Goal: Information Seeking & Learning: Check status

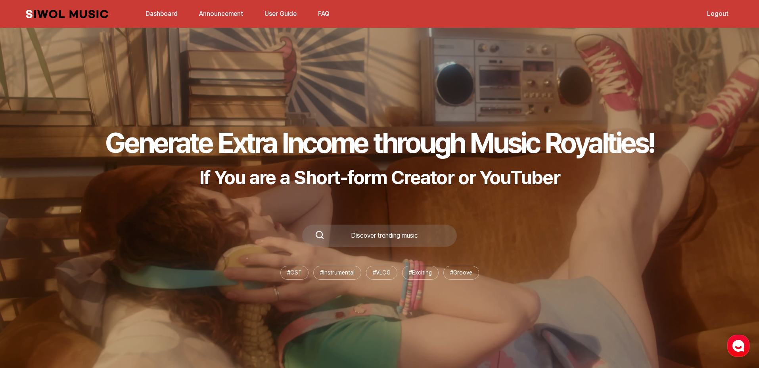
click at [163, 13] on link "Dashboard" at bounding box center [162, 13] width 42 height 17
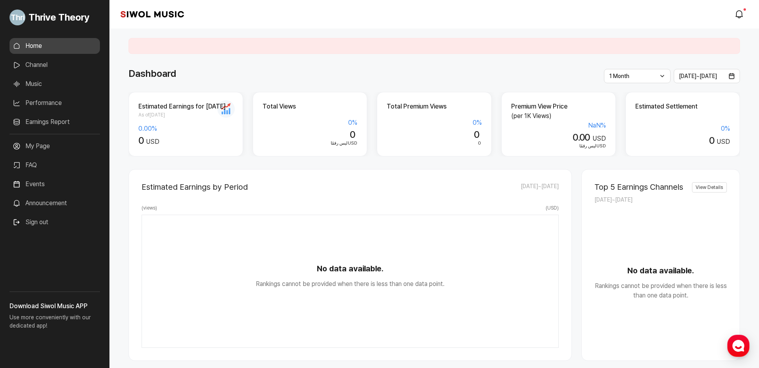
click at [247, 58] on div "**********" at bounding box center [434, 330] width 650 height 603
click at [58, 68] on link "Channel" at bounding box center [55, 65] width 90 height 16
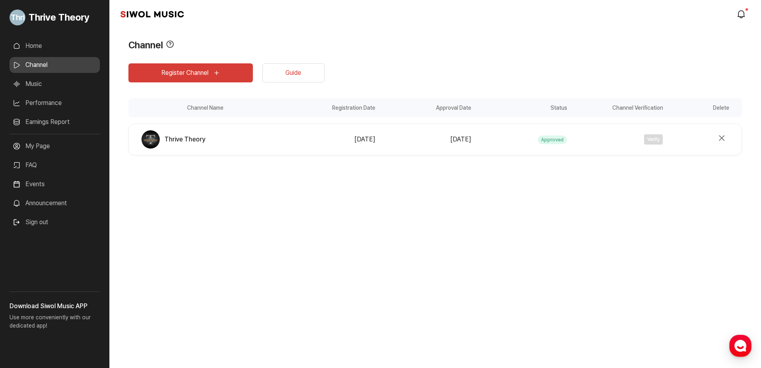
click at [59, 122] on link "Earnings Report" at bounding box center [55, 122] width 90 height 16
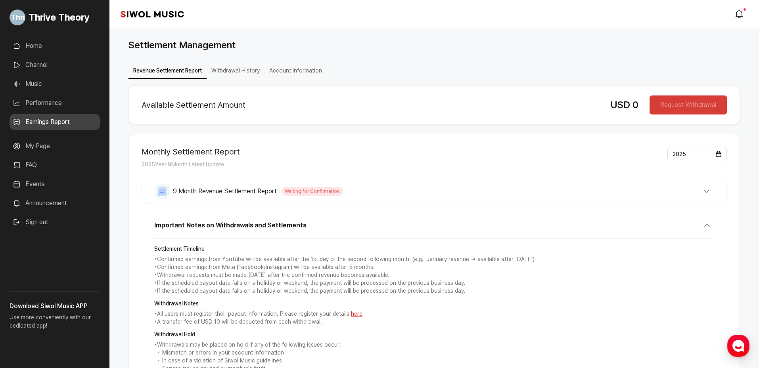
click at [43, 40] on link "Home" at bounding box center [55, 46] width 90 height 16
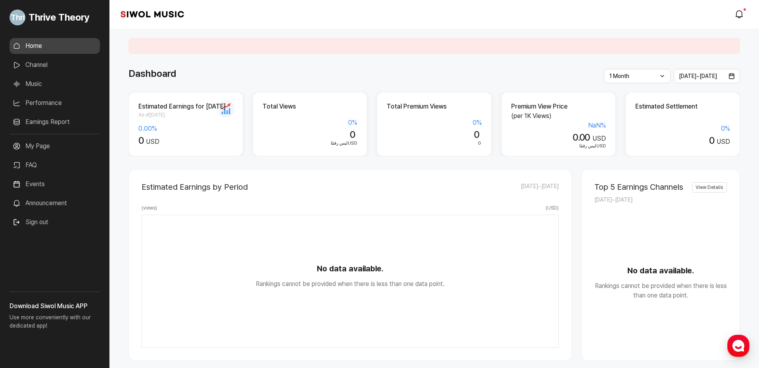
click at [44, 61] on link "Channel" at bounding box center [55, 65] width 90 height 16
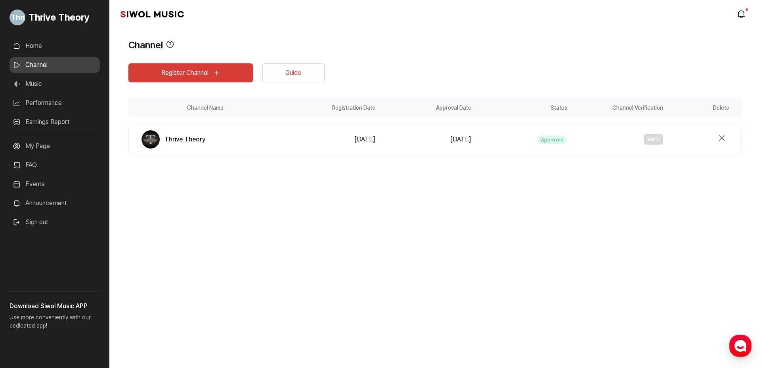
click at [38, 45] on link "Home" at bounding box center [55, 46] width 90 height 16
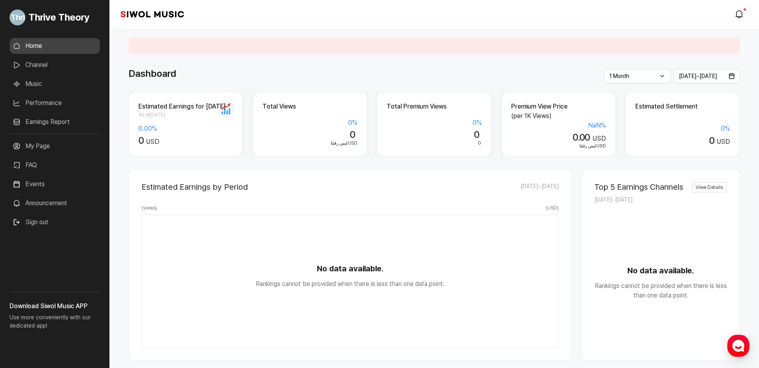
click at [190, 80] on div "Dashboard" at bounding box center [434, 74] width 612 height 14
click at [50, 85] on link "Music" at bounding box center [55, 84] width 90 height 16
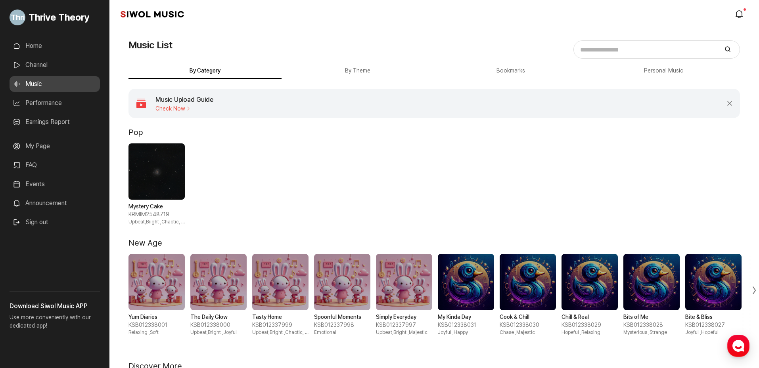
click at [66, 45] on link "Home" at bounding box center [55, 46] width 90 height 16
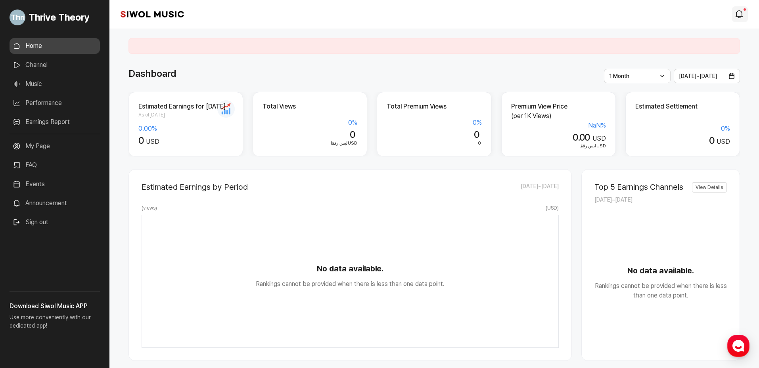
click at [736, 15] on icon "modal.notifications" at bounding box center [739, 15] width 10 height 10
click at [70, 103] on link "Performance" at bounding box center [55, 103] width 90 height 16
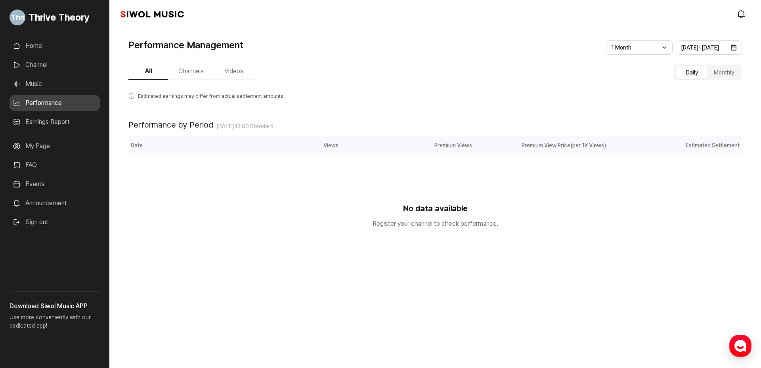
click at [197, 71] on button "Channels" at bounding box center [191, 71] width 46 height 17
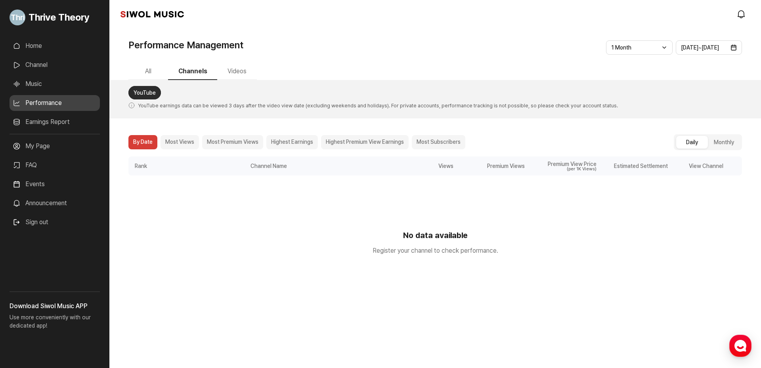
click at [235, 70] on button "Videos" at bounding box center [237, 71] width 40 height 17
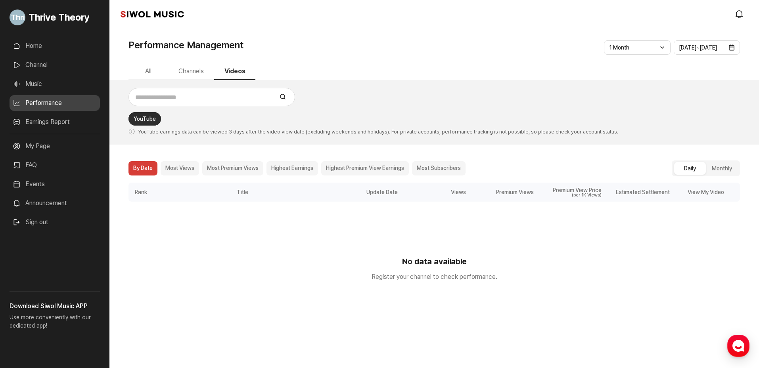
click at [155, 73] on button "All" at bounding box center [148, 71] width 40 height 17
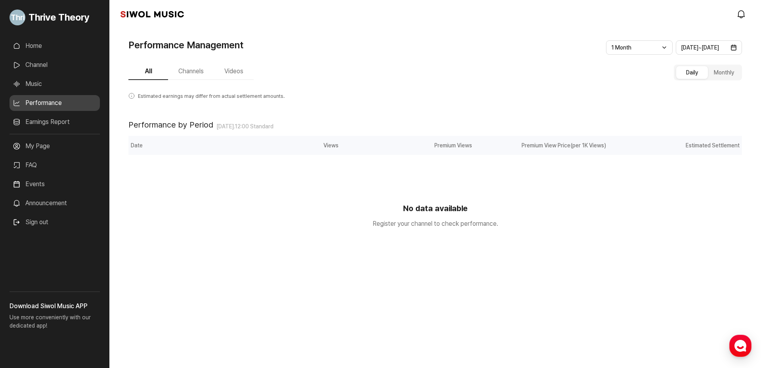
click at [40, 47] on link "Home" at bounding box center [55, 46] width 90 height 16
